Goal: Check status: Check status

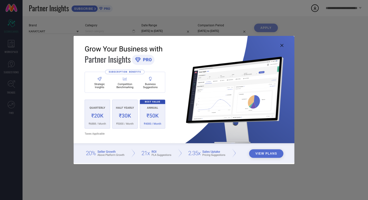
type input "All"
click at [281, 45] on icon at bounding box center [281, 45] width 3 height 3
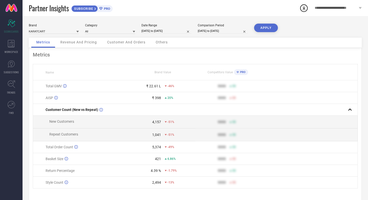
click at [178, 32] on input "[DATE] to [DATE]" at bounding box center [166, 30] width 50 height 5
select select "7"
select select "2025"
select select "8"
select select "2025"
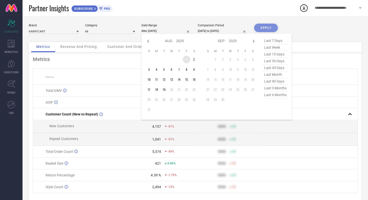
click at [186, 59] on td "1" at bounding box center [187, 60] width 8 height 8
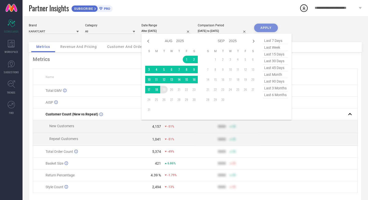
type input "[DATE] to [DATE]"
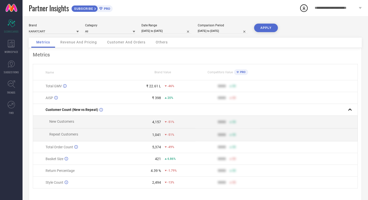
click at [230, 31] on input "[DATE] to [DATE]" at bounding box center [223, 30] width 50 height 5
select select "7"
select select "2024"
select select "8"
select select "2024"
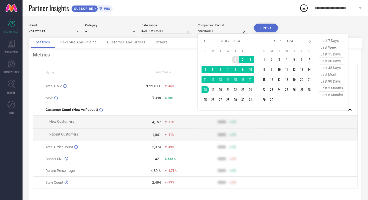
click at [236, 62] on td "1" at bounding box center [236, 60] width 8 height 8
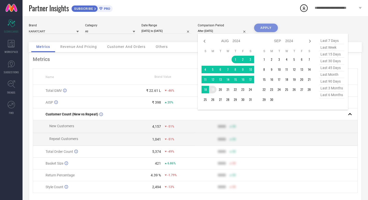
type input "[DATE] to [DATE]"
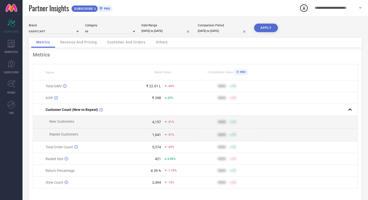
click at [269, 28] on button "APPLY" at bounding box center [266, 28] width 24 height 9
